Goal: Transaction & Acquisition: Purchase product/service

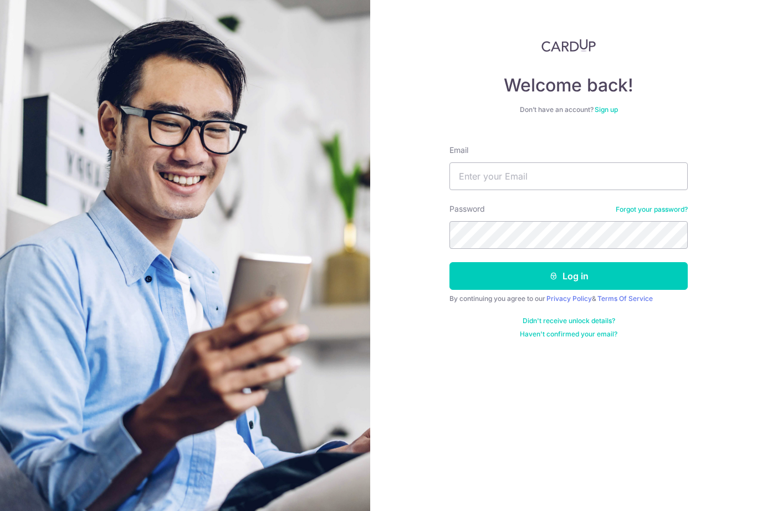
click at [519, 185] on input "Email" at bounding box center [568, 176] width 238 height 28
type input "jcpassion21@gmail.com"
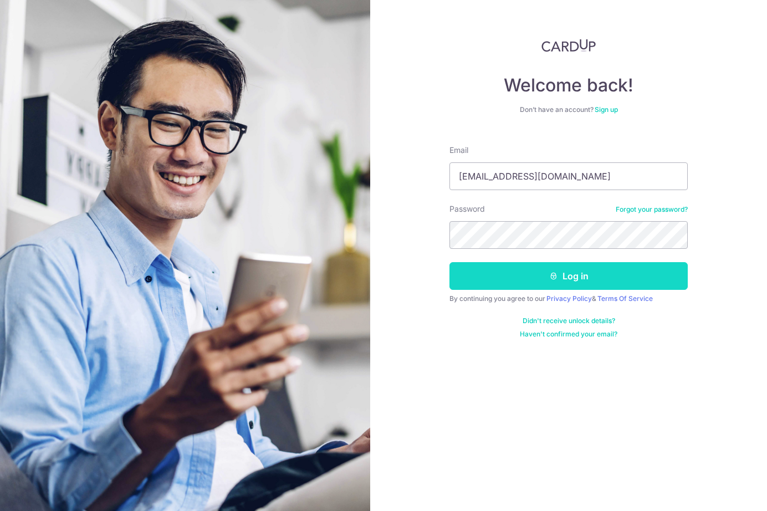
click at [560, 281] on button "Log in" at bounding box center [568, 276] width 238 height 28
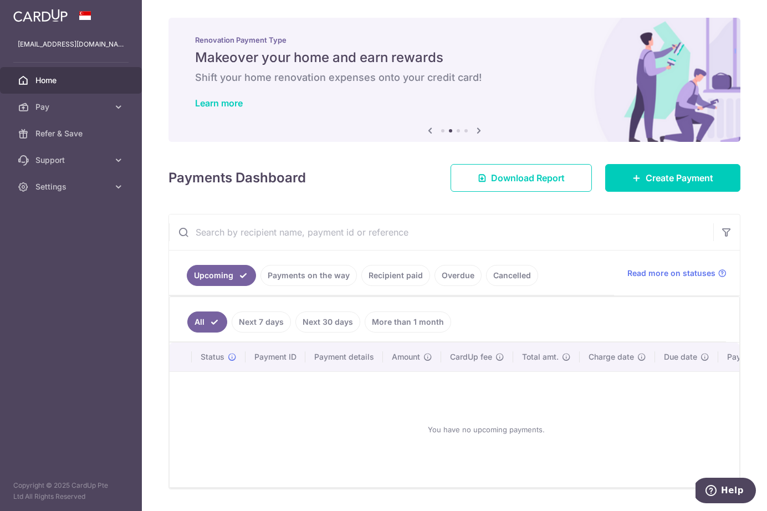
click at [299, 278] on link "Payments on the way" at bounding box center [308, 275] width 96 height 21
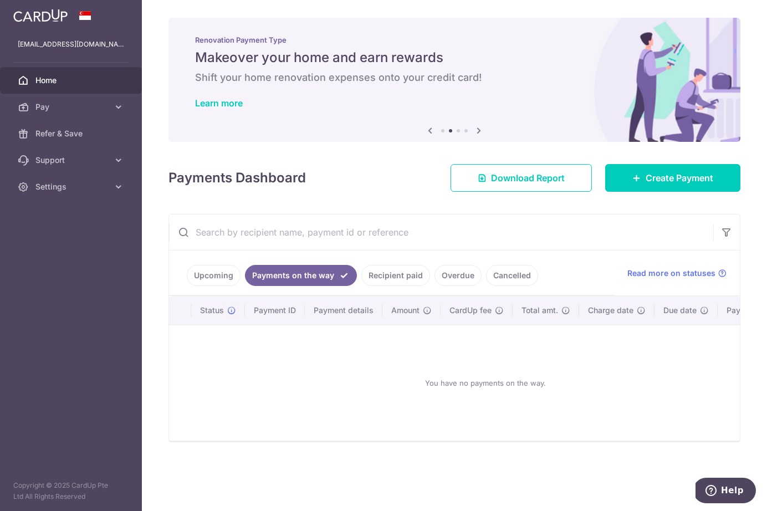
click at [381, 279] on link "Recipient paid" at bounding box center [395, 275] width 69 height 21
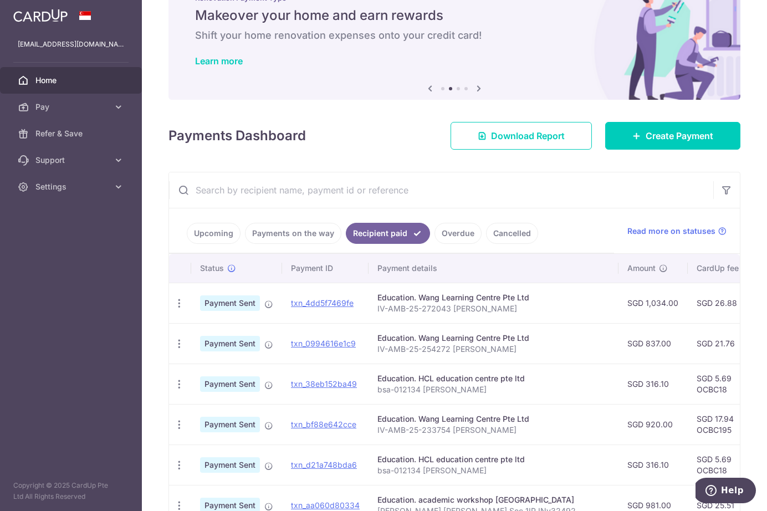
scroll to position [58, 0]
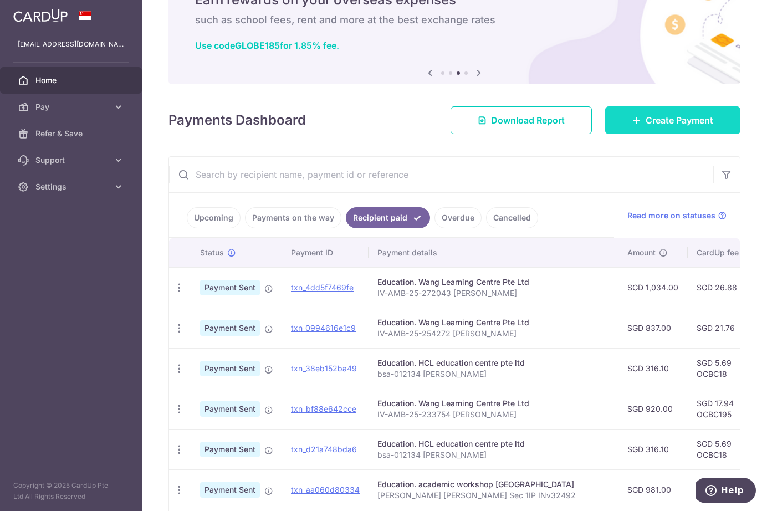
click at [649, 117] on span "Create Payment" at bounding box center [680, 120] width 68 height 13
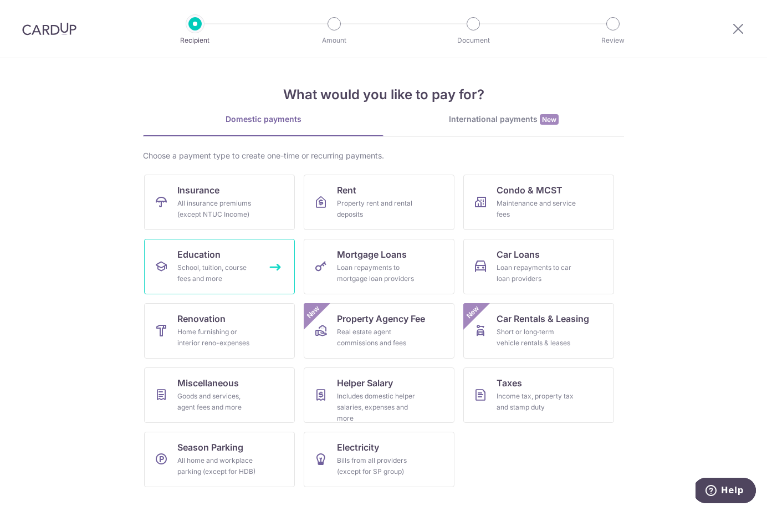
click at [238, 262] on div "School, tuition, course fees and more" at bounding box center [217, 273] width 80 height 22
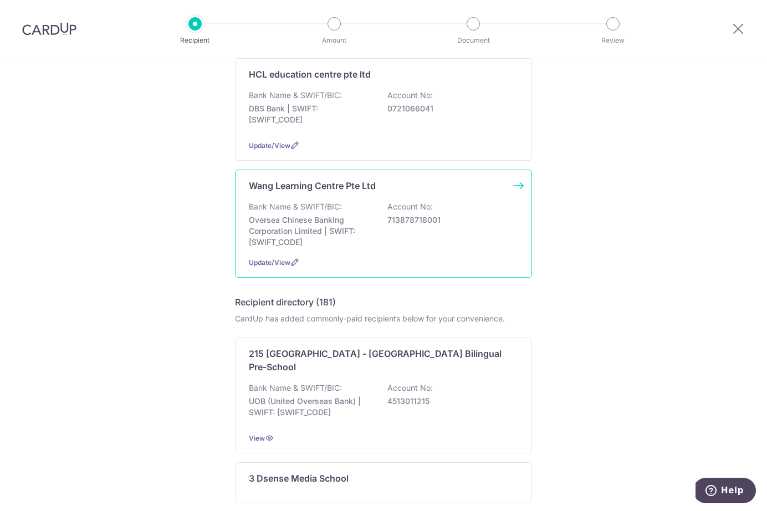
scroll to position [361, 0]
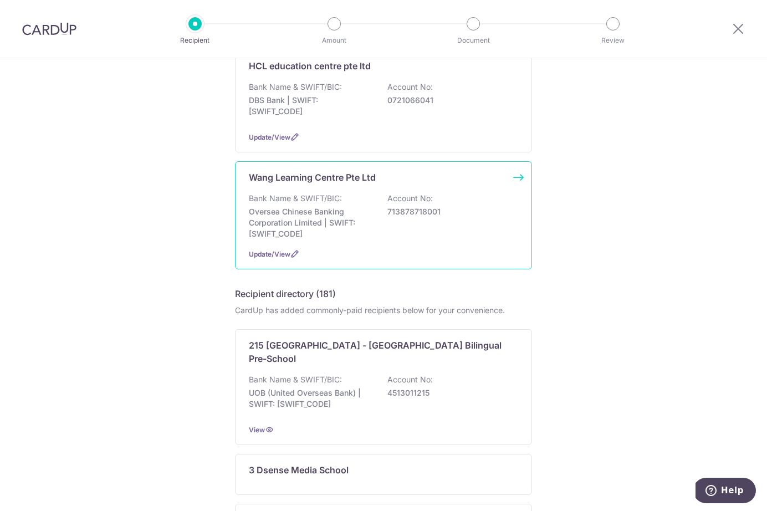
click at [523, 176] on div "Wang Learning Centre Pte Ltd Bank Name & SWIFT/BIC: Oversea Chinese Banking Cor…" at bounding box center [383, 215] width 297 height 108
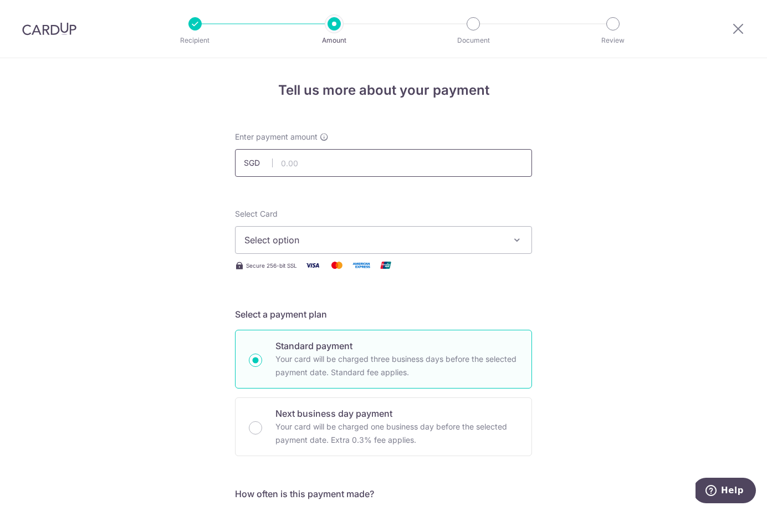
click at [344, 170] on input "text" at bounding box center [383, 163] width 297 height 28
type input "1,100.00"
click at [411, 241] on span "Select option" at bounding box center [373, 239] width 258 height 13
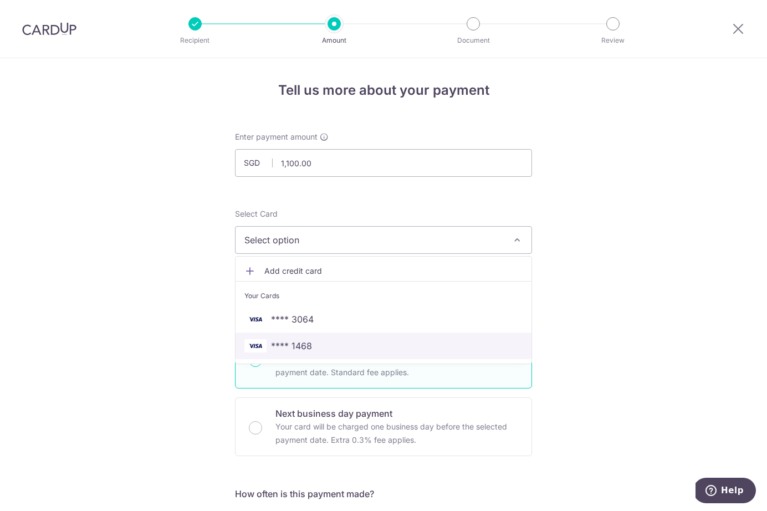
click at [320, 342] on span "**** 1468" at bounding box center [383, 345] width 278 height 13
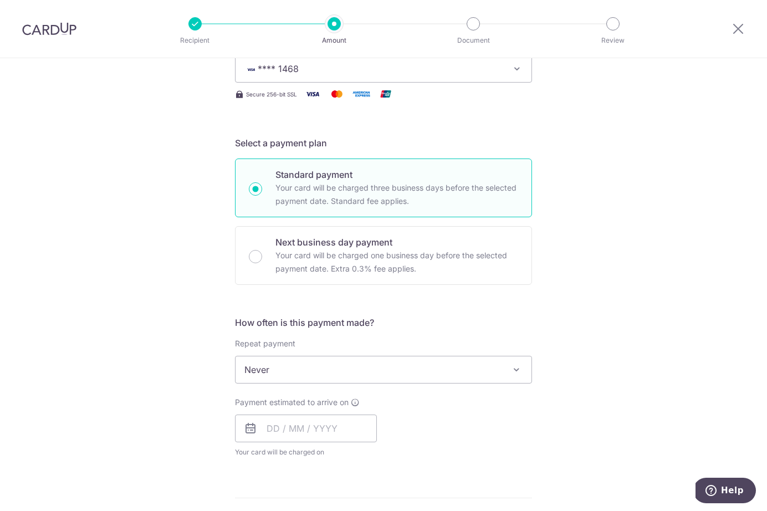
scroll to position [202, 0]
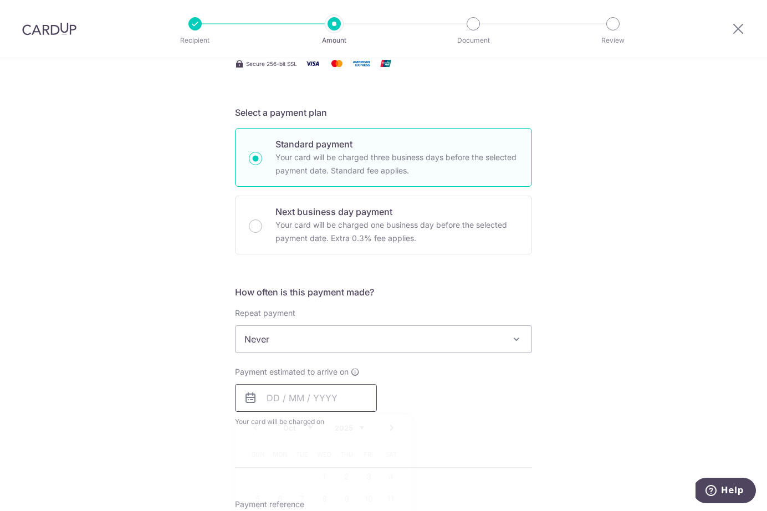
click at [329, 399] on input "text" at bounding box center [306, 398] width 142 height 28
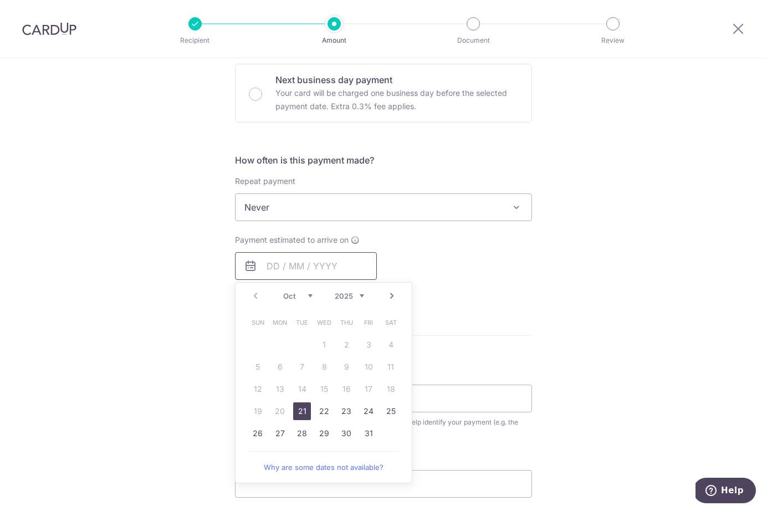
scroll to position [336, 0]
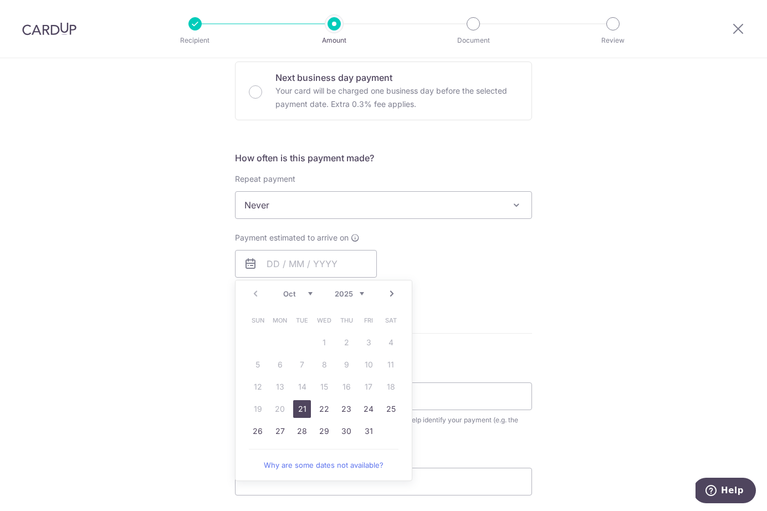
click at [301, 407] on link "21" at bounding box center [302, 409] width 18 height 18
type input "[DATE]"
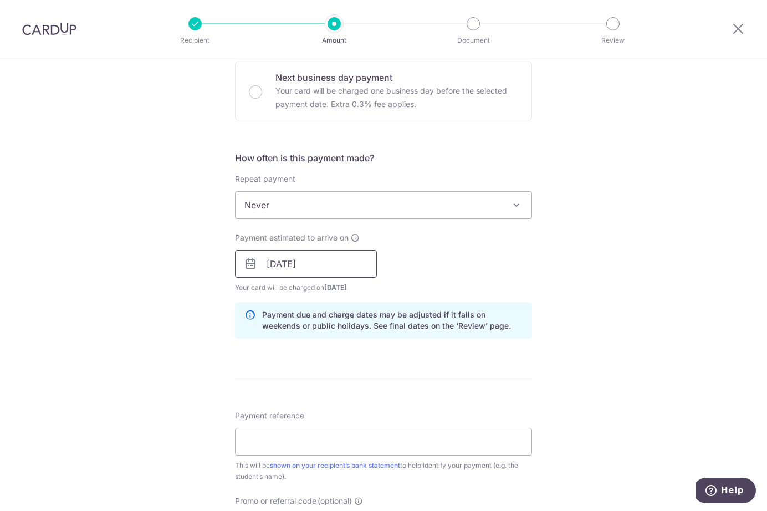
click at [330, 263] on input "[DATE]" at bounding box center [306, 264] width 142 height 28
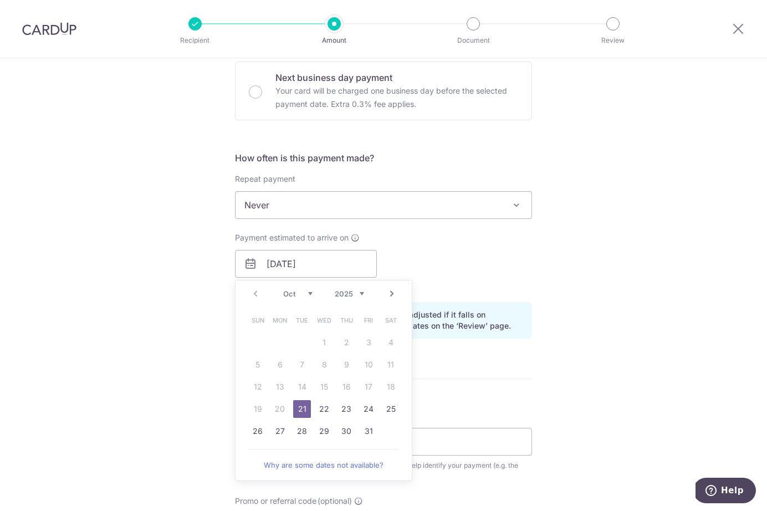
click at [302, 407] on link "21" at bounding box center [302, 409] width 18 height 18
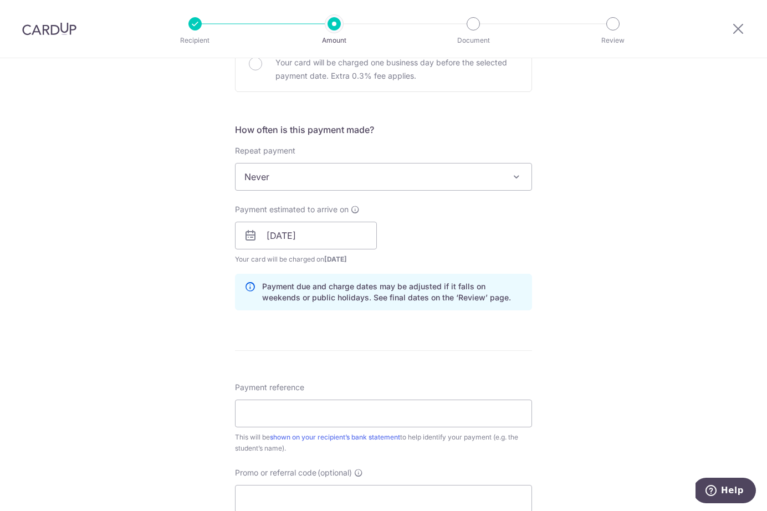
scroll to position [360, 0]
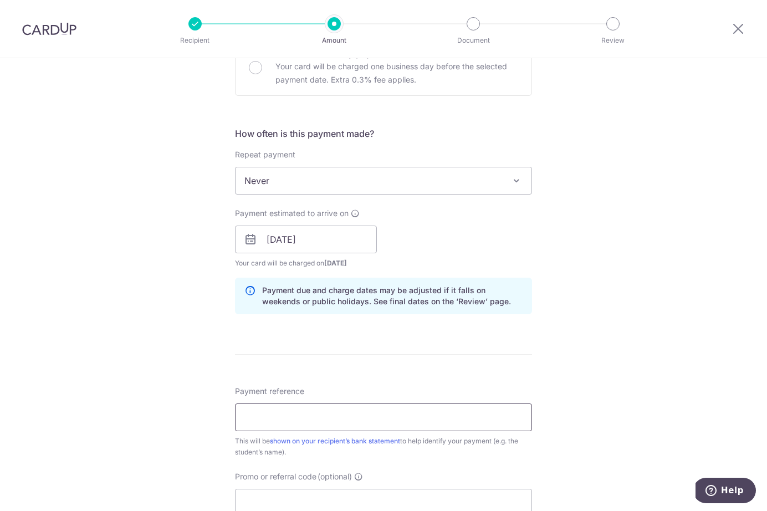
click at [348, 421] on input "Payment reference" at bounding box center [383, 417] width 297 height 28
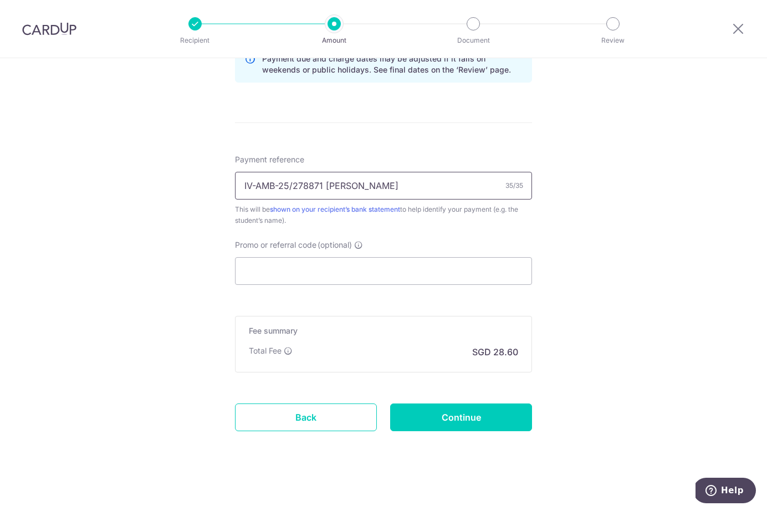
scroll to position [595, 0]
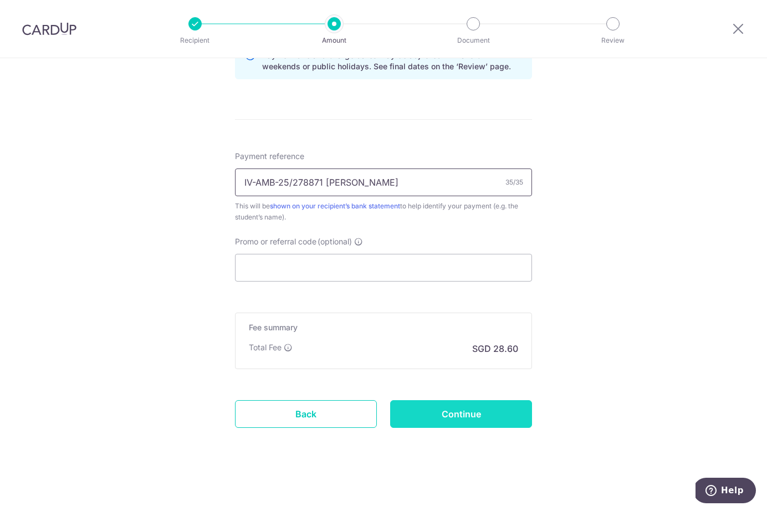
type input "IV-AMB-25/278871 Cheryl Ooi jun shu"
click at [443, 418] on input "Continue" at bounding box center [461, 414] width 142 height 28
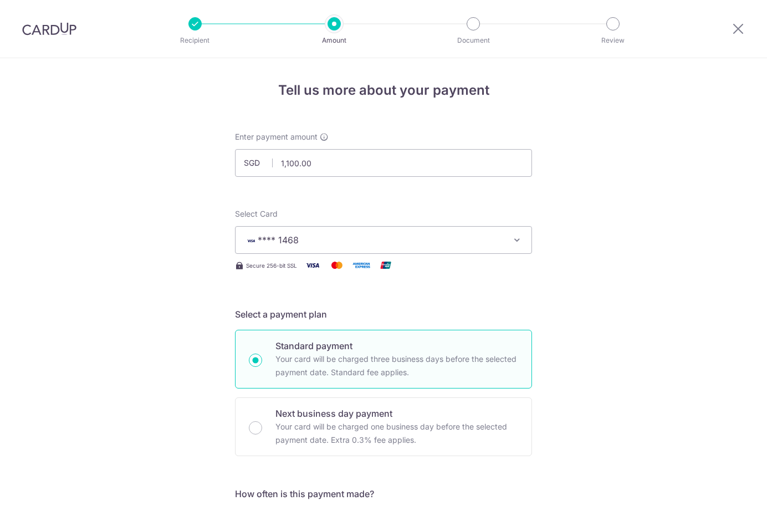
scroll to position [611, 0]
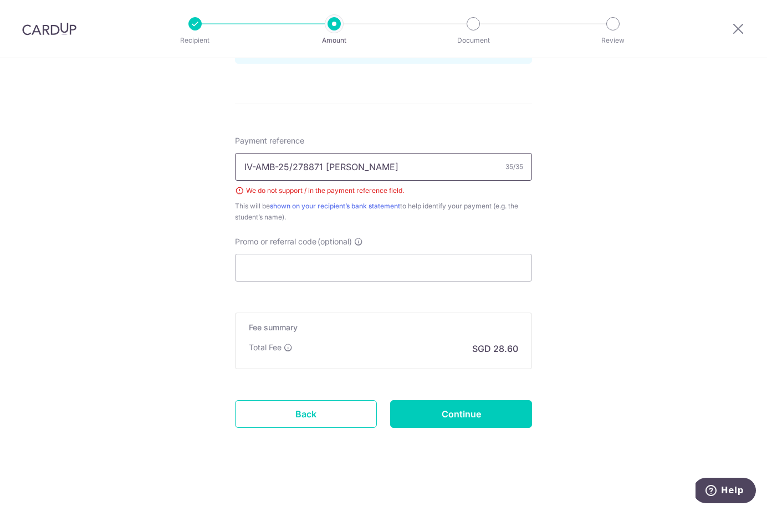
click at [294, 165] on input "IV-AMB-25/278871 Cheryl Ooi jun shu" at bounding box center [383, 167] width 297 height 28
type input "IV-AMB-25 278871 [PERSON_NAME]"
click at [443, 412] on input "Continue" at bounding box center [461, 414] width 142 height 28
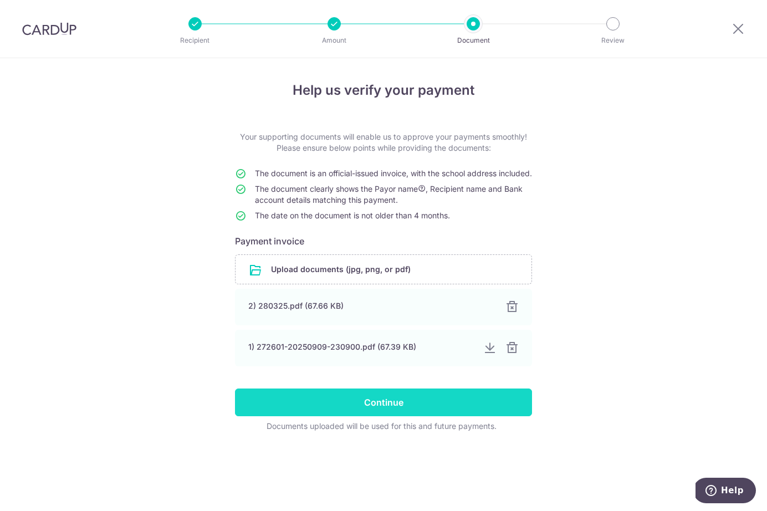
click at [437, 413] on input "Continue" at bounding box center [383, 402] width 297 height 28
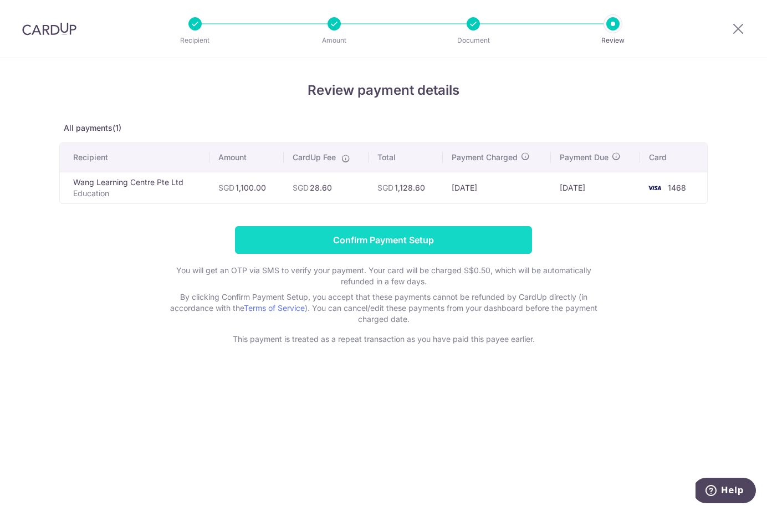
click at [412, 234] on input "Confirm Payment Setup" at bounding box center [383, 240] width 297 height 28
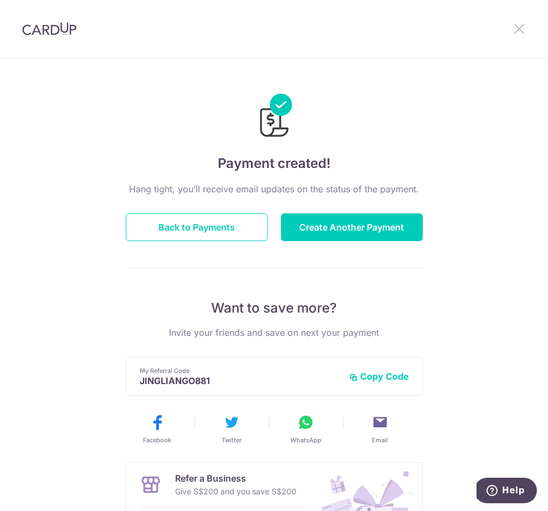
click at [520, 28] on icon at bounding box center [519, 29] width 13 height 14
